Goal: Information Seeking & Learning: Learn about a topic

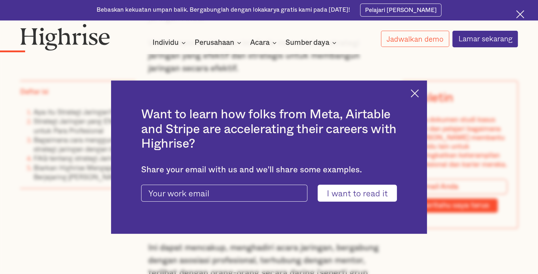
scroll to position [750, 0]
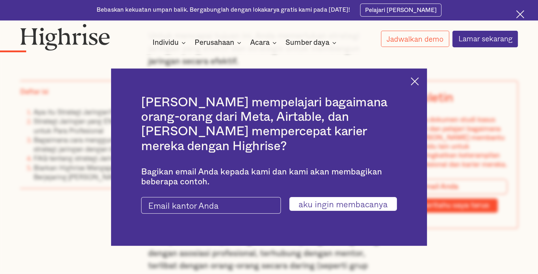
click at [418, 86] on img at bounding box center [415, 81] width 8 height 8
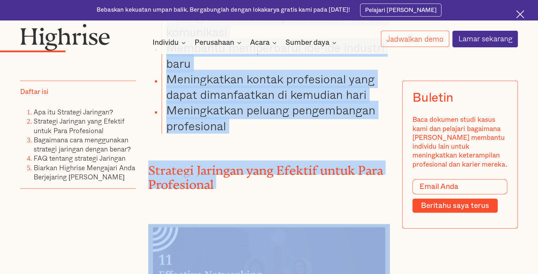
scroll to position [1197, 0]
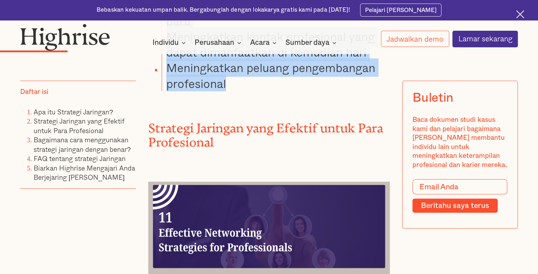
drag, startPoint x: 150, startPoint y: 64, endPoint x: 277, endPoint y: 91, distance: 129.8
click at [277, 91] on div "" Jaringan Anda adalah kekayaan bersih Anda." - Porter Gale Dalam lanskap profe…" at bounding box center [269, 72] width 242 height 1415
click at [277, 91] on li "Meningkatkan peluang pengembangan profesional" at bounding box center [276, 75] width 228 height 31
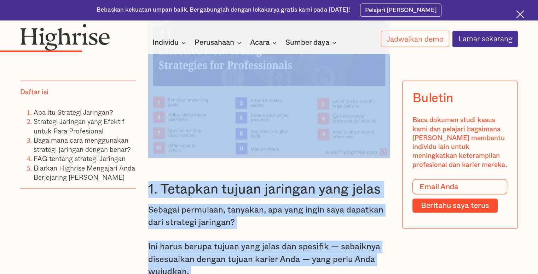
drag, startPoint x: 239, startPoint y: 88, endPoint x: 242, endPoint y: 274, distance: 186.4
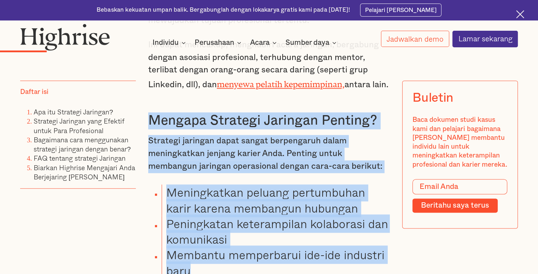
scroll to position [1049, 0]
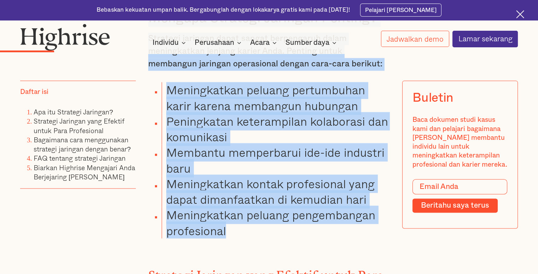
drag, startPoint x: 149, startPoint y: 121, endPoint x: 239, endPoint y: 240, distance: 149.9
click at [239, 240] on div "" Jaringan Anda adalah kekayaan bersih Anda." - Porter Gale Dalam lanskap profe…" at bounding box center [269, 220] width 242 height 1415
copy div "Mengapa Strategi Jaringan Penting? Strategi jaringan dapat sangat berpengaruh d…"
